Goal: Register for event/course: Sign up to attend an event or enroll in a course

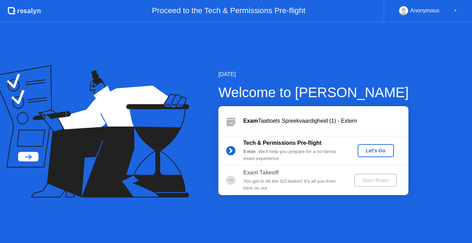
click at [371, 144] on button "Let's Go" at bounding box center [375, 150] width 36 height 13
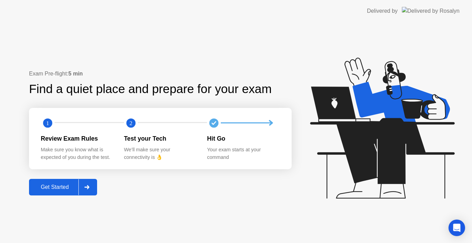
click at [70, 185] on div "Get Started" at bounding box center [54, 187] width 47 height 6
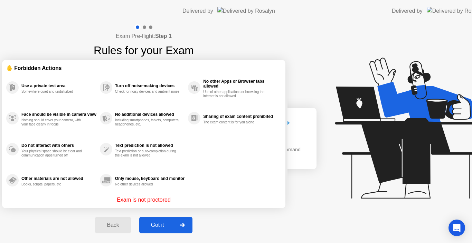
click at [70, 185] on div "Exam Pre-flight: Step 1 Rules for your Exam ✋ Forbidden Actions Use a private t…" at bounding box center [143, 132] width 287 height 221
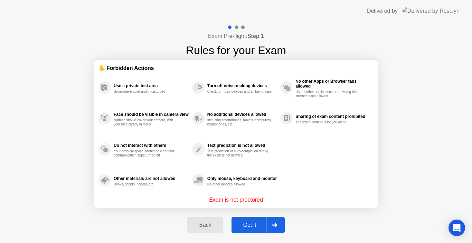
click at [242, 229] on div "Got it" at bounding box center [249, 225] width 32 height 6
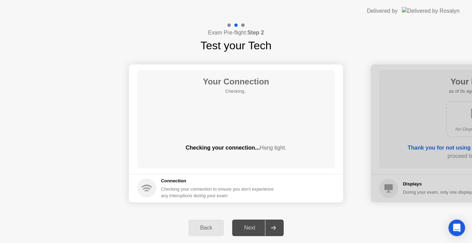
click at [242, 229] on div "Next" at bounding box center [249, 228] width 31 height 6
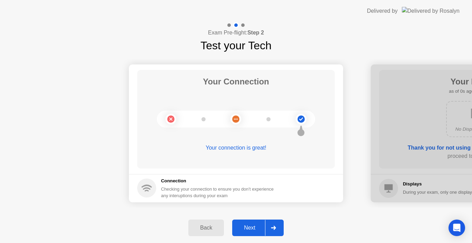
click at [242, 229] on div "Next" at bounding box center [249, 228] width 31 height 6
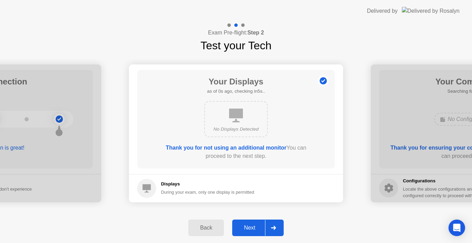
click at [242, 229] on div "Next" at bounding box center [249, 228] width 31 height 6
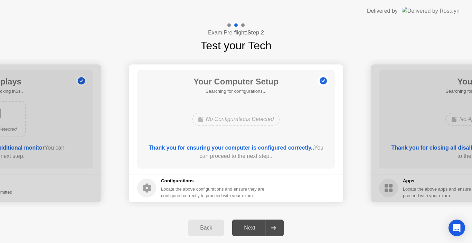
click at [242, 229] on div "Next" at bounding box center [249, 228] width 31 height 6
click at [250, 229] on div "Next" at bounding box center [249, 228] width 31 height 6
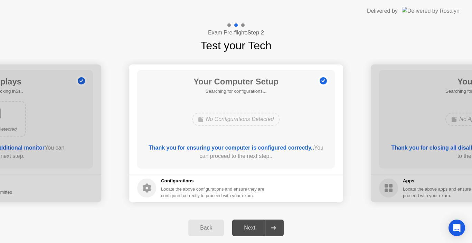
click at [250, 229] on div "Next" at bounding box center [249, 228] width 31 height 6
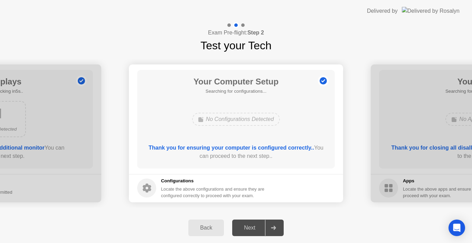
click at [250, 229] on div "Next" at bounding box center [249, 228] width 31 height 6
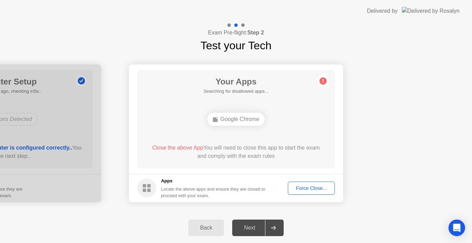
click at [250, 229] on div "Next" at bounding box center [249, 228] width 31 height 6
click at [308, 189] on div "Force Close..." at bounding box center [311, 189] width 42 height 6
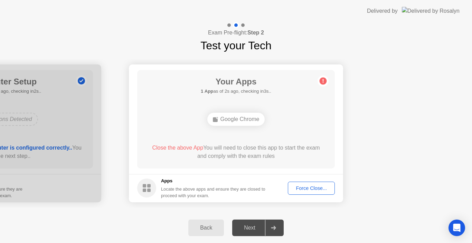
click at [304, 193] on button "Force Close..." at bounding box center [311, 188] width 47 height 13
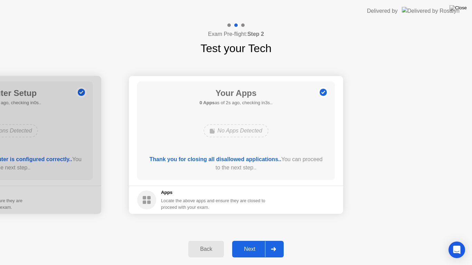
click at [251, 241] on button "Next" at bounding box center [257, 249] width 51 height 17
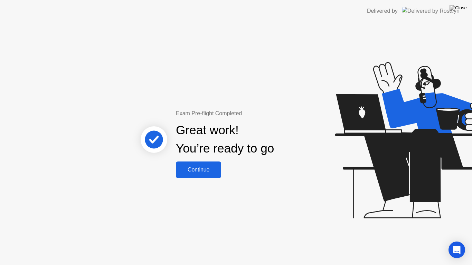
click at [179, 179] on div "Exam Pre-flight Completed Great work! You’re ready to go Continue" at bounding box center [236, 143] width 472 height 243
click at [189, 172] on div "Continue" at bounding box center [198, 170] width 41 height 6
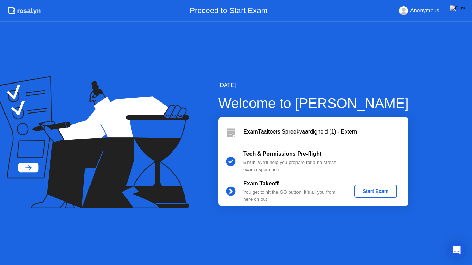
click at [364, 188] on div "Start Exam" at bounding box center [375, 191] width 37 height 6
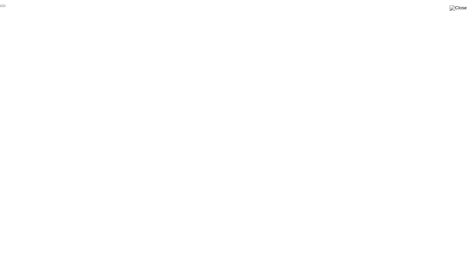
click div "End Proctoring Session"
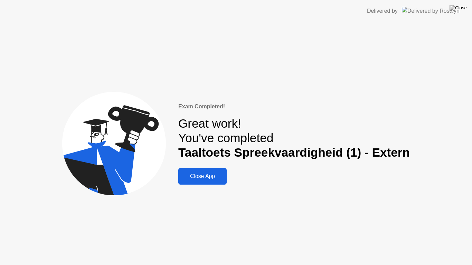
click at [210, 179] on div "Close App" at bounding box center [202, 176] width 44 height 6
